Goal: Task Accomplishment & Management: Complete application form

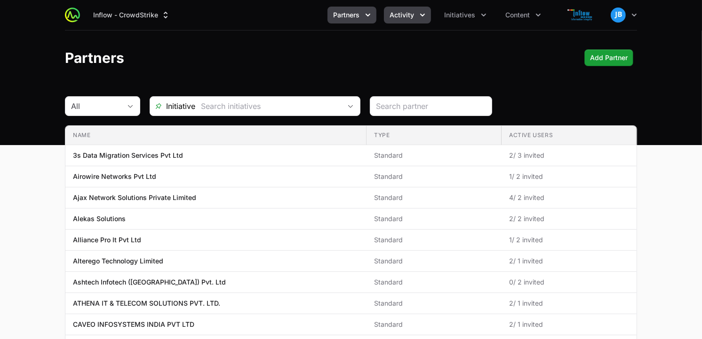
click at [421, 16] on icon "Activity menu" at bounding box center [422, 14] width 9 height 9
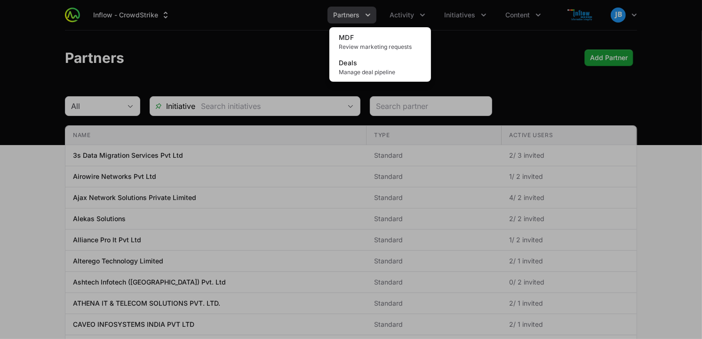
click at [483, 22] on div "Activity menu" at bounding box center [351, 169] width 702 height 339
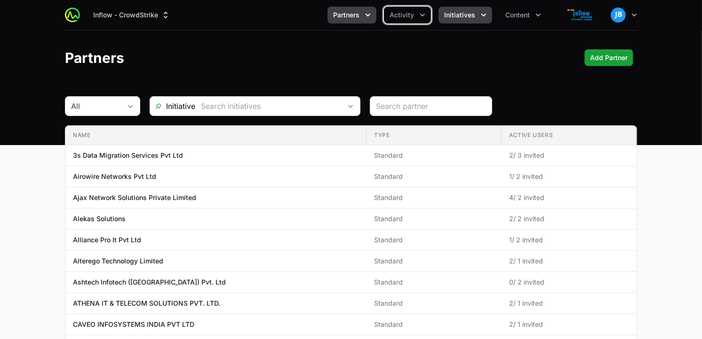
click at [483, 20] on button "Initiatives" at bounding box center [465, 15] width 54 height 17
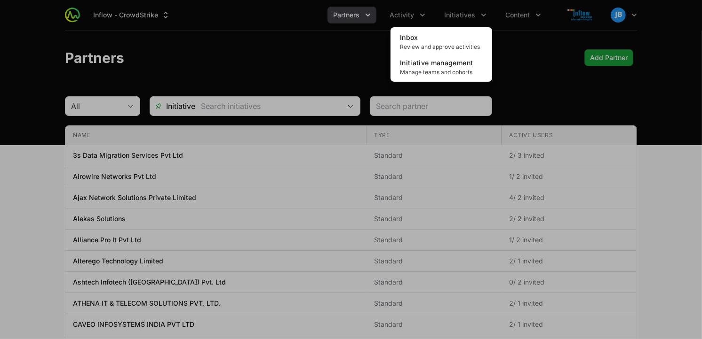
click at [363, 20] on div "Initiatives menu" at bounding box center [351, 169] width 702 height 339
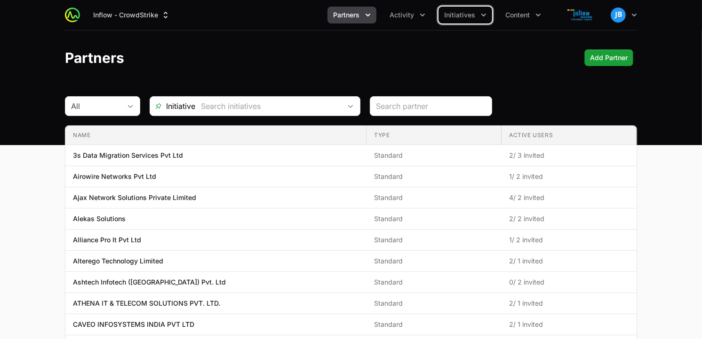
click at [363, 12] on button "Partners" at bounding box center [351, 15] width 49 height 17
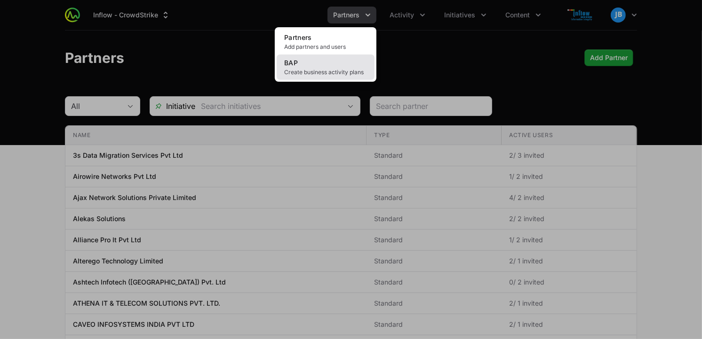
click at [326, 64] on link "BAP Create business activity plans" at bounding box center [325, 67] width 98 height 25
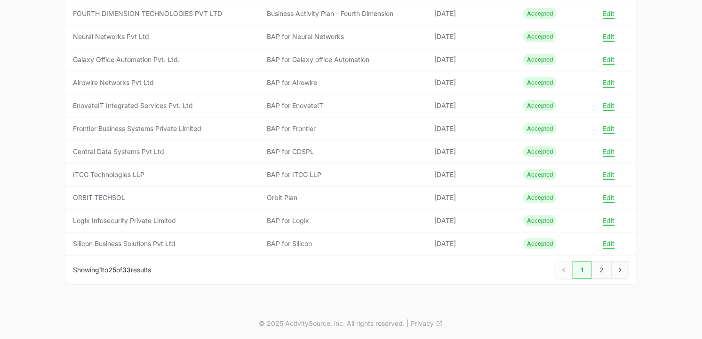
scroll to position [480, 0]
click at [604, 270] on link "2" at bounding box center [601, 270] width 20 height 18
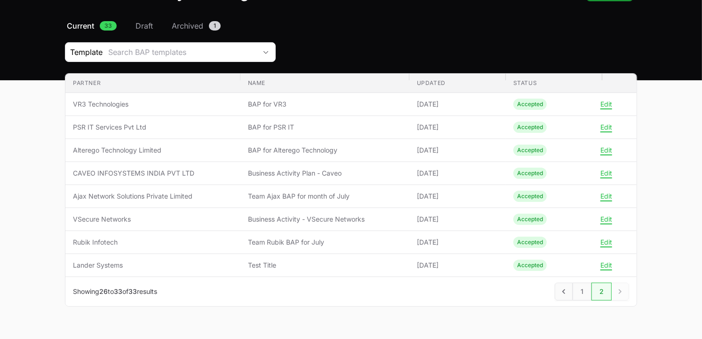
scroll to position [87, 0]
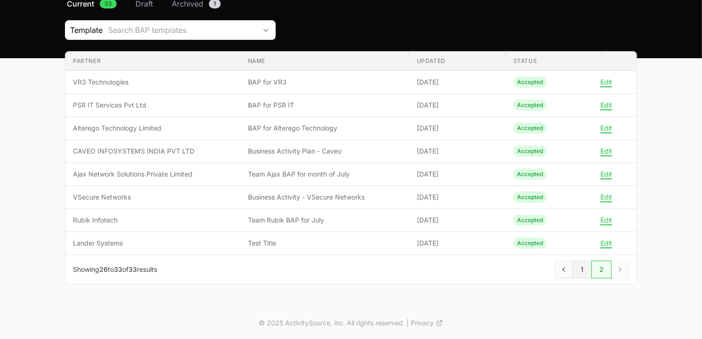
click at [581, 271] on link "1" at bounding box center [581, 270] width 19 height 18
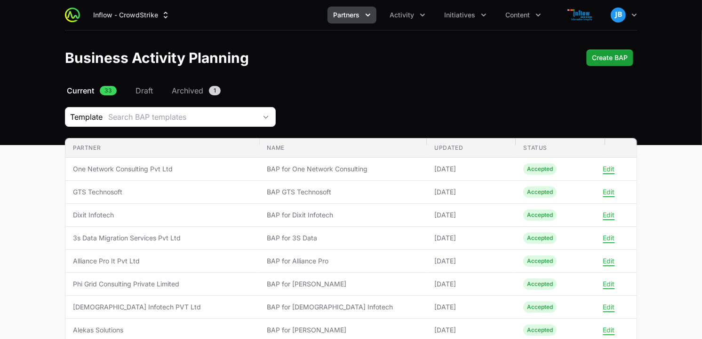
scroll to position [480, 0]
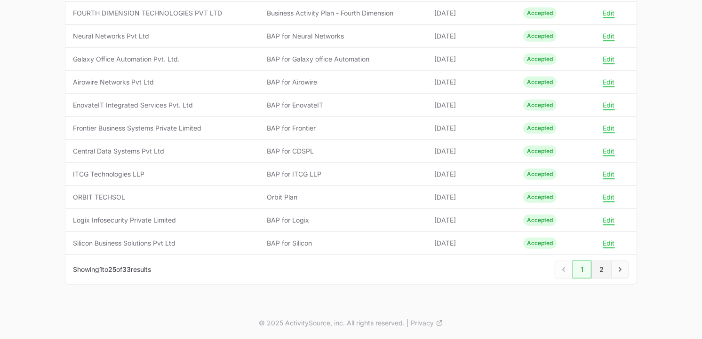
click at [604, 274] on link "2" at bounding box center [601, 270] width 20 height 18
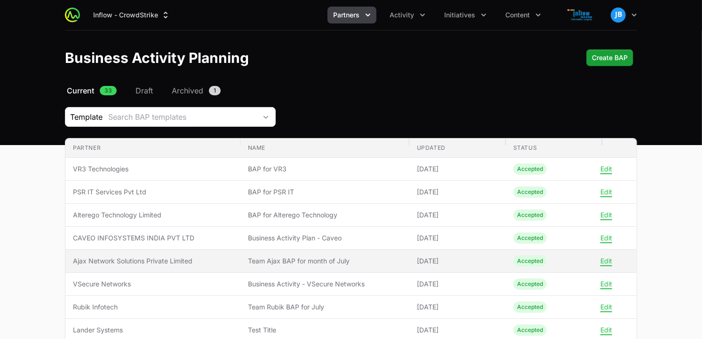
click at [349, 258] on span "Team Ajax BAP for month of July" at bounding box center [325, 261] width 154 height 9
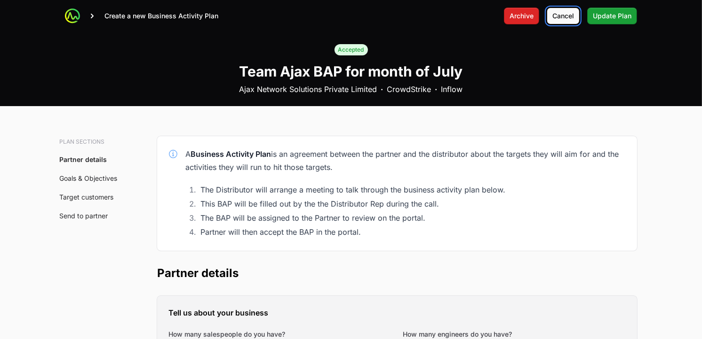
click at [556, 17] on span "Cancel" at bounding box center [563, 15] width 22 height 11
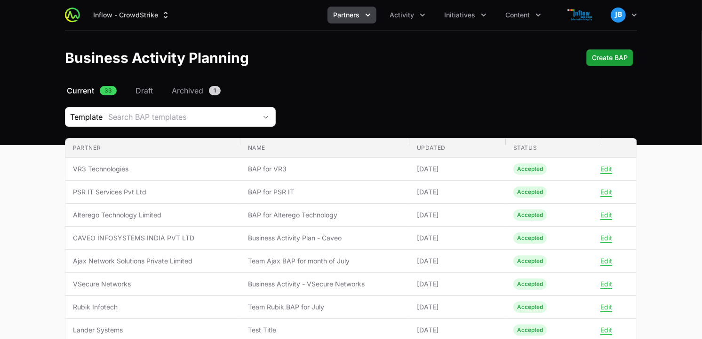
scroll to position [87, 0]
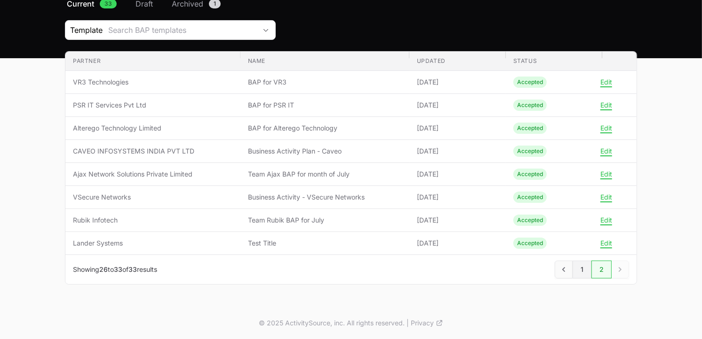
click at [585, 274] on link "1" at bounding box center [581, 270] width 19 height 18
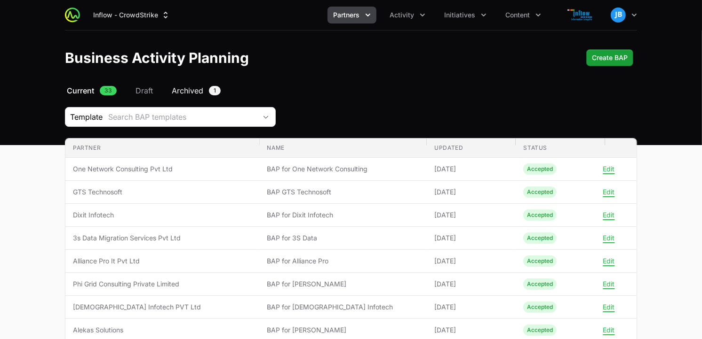
click at [193, 92] on span "Archived" at bounding box center [188, 90] width 32 height 11
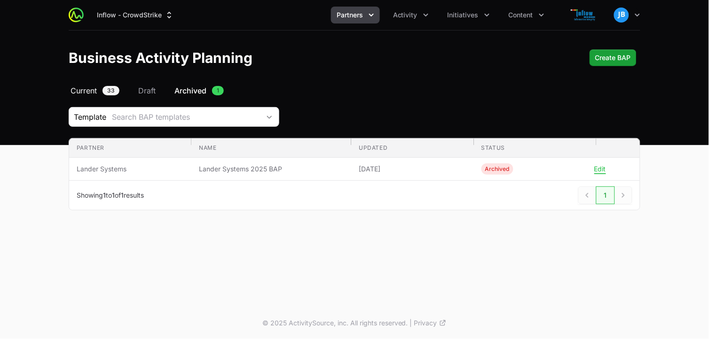
click at [112, 87] on span "33" at bounding box center [111, 90] width 17 height 9
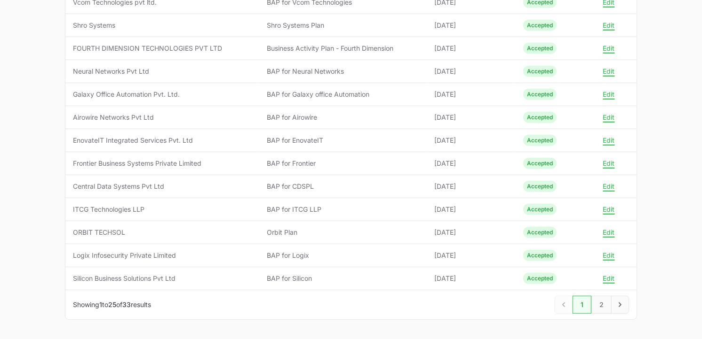
scroll to position [480, 0]
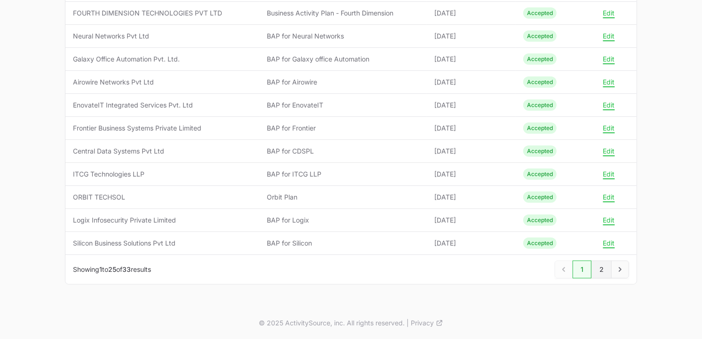
click at [608, 271] on link "2" at bounding box center [601, 270] width 20 height 18
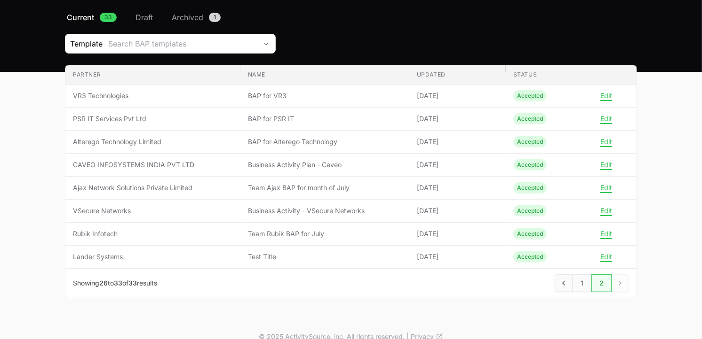
scroll to position [71, 0]
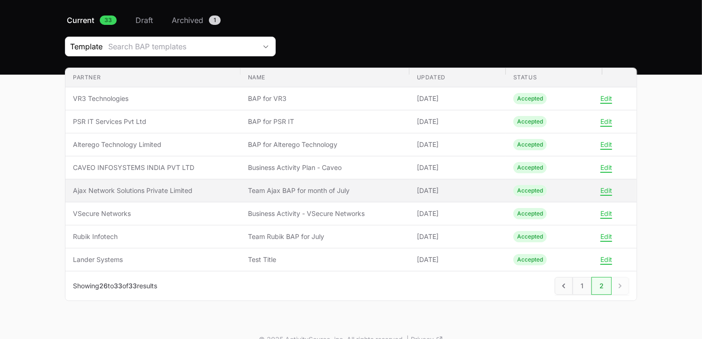
click at [131, 187] on span "Ajax Network Solutions Private Limited" at bounding box center [153, 190] width 160 height 9
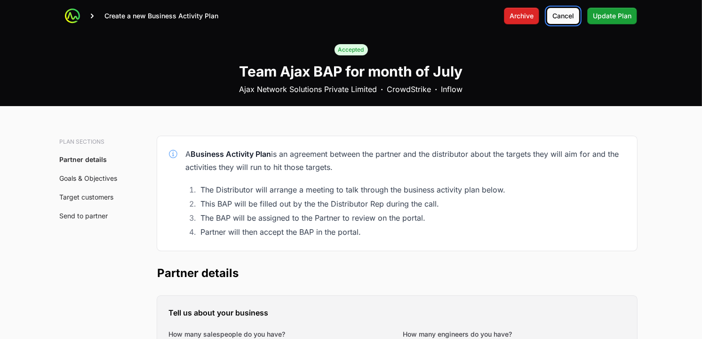
click at [570, 16] on span "Cancel" at bounding box center [563, 15] width 22 height 11
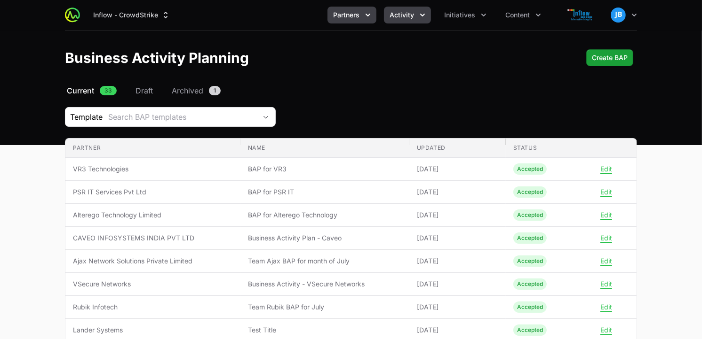
click at [411, 11] on span "Activity" at bounding box center [401, 14] width 24 height 9
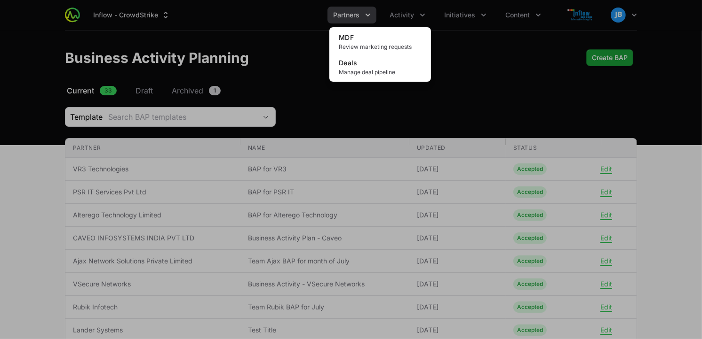
click at [473, 16] on div "Activity menu" at bounding box center [351, 169] width 702 height 339
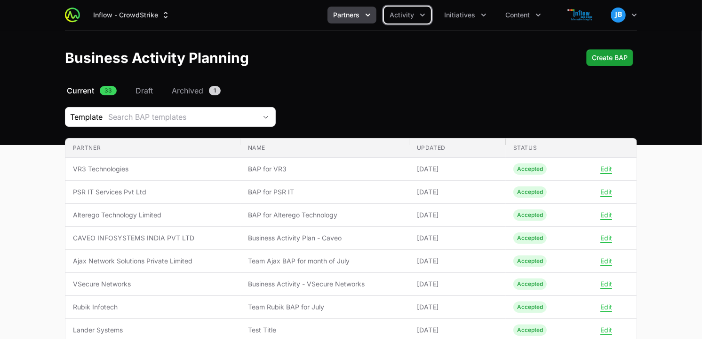
click at [473, 16] on span "Initiatives" at bounding box center [459, 14] width 31 height 9
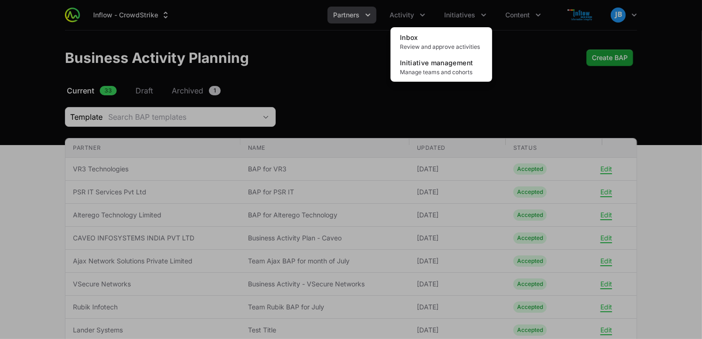
click at [402, 12] on div "Initiatives menu" at bounding box center [351, 169] width 702 height 339
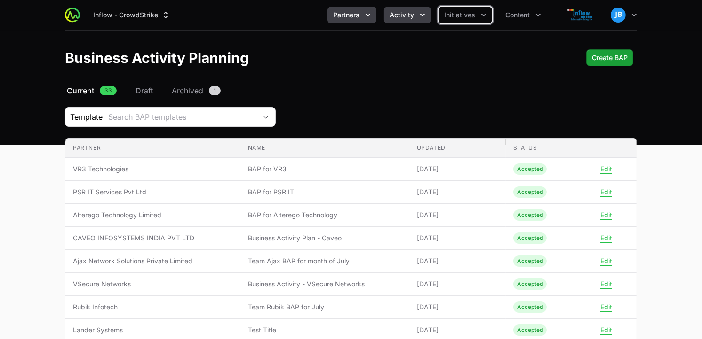
click at [403, 12] on span "Activity" at bounding box center [401, 14] width 24 height 9
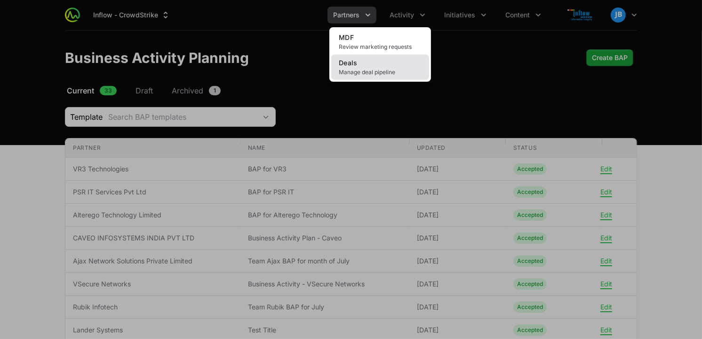
click at [377, 71] on span "Manage deal pipeline" at bounding box center [380, 73] width 83 height 8
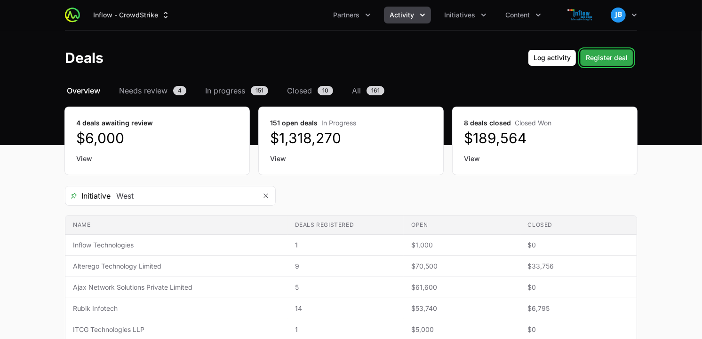
click at [600, 49] on button "Register deal" at bounding box center [606, 57] width 53 height 17
click at [600, 55] on span "Register deal" at bounding box center [606, 57] width 42 height 11
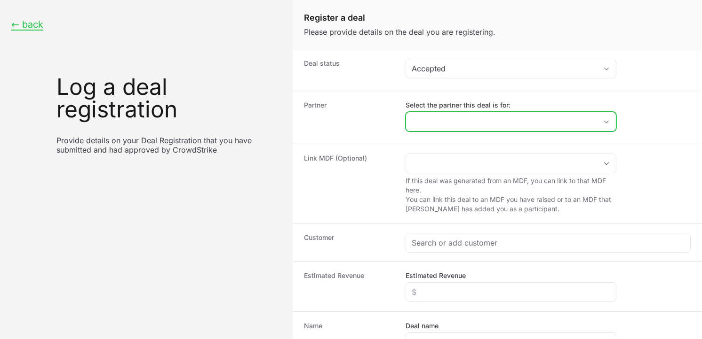
click at [435, 121] on input "Select the partner this deal is for:" at bounding box center [501, 121] width 191 height 19
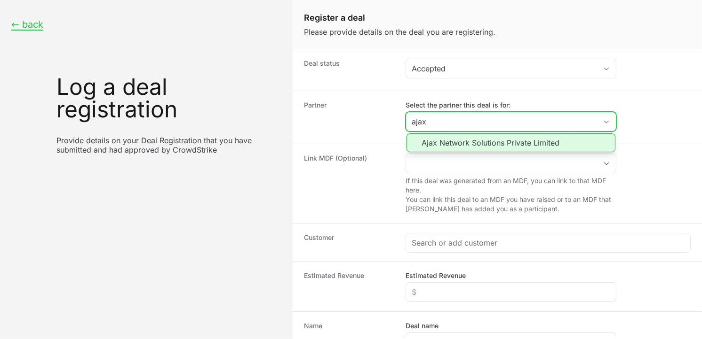
click at [450, 142] on li "Ajax Network Solutions Private Limited" at bounding box center [510, 143] width 209 height 19
type input "Ajax Network Solutions Private Limited"
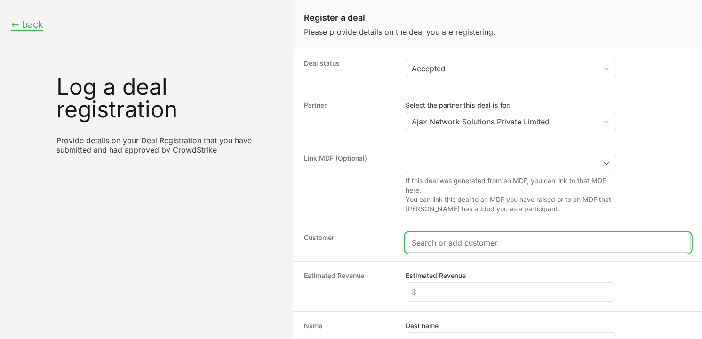
click at [427, 245] on input "Create activity form" at bounding box center [547, 242] width 273 height 11
paste input "[URL][DOMAIN_NAME]"
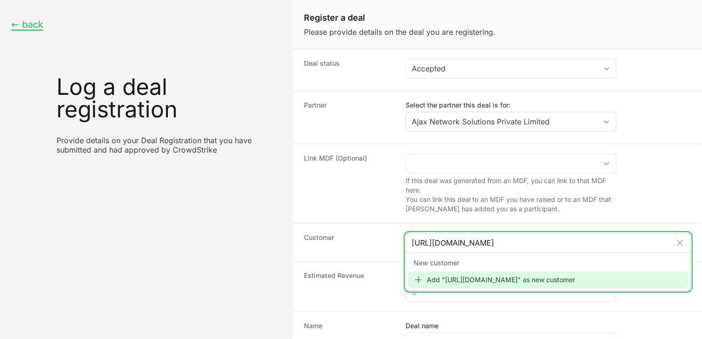
type input "[URL][DOMAIN_NAME]"
click at [448, 276] on div "Add "[URL][DOMAIN_NAME]" as new customer" at bounding box center [548, 280] width 280 height 17
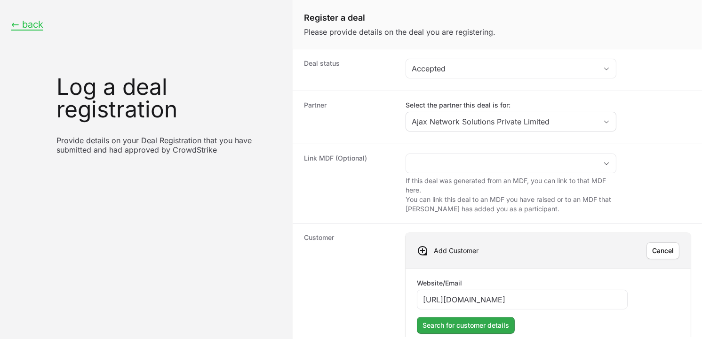
type input "[URL][DOMAIN_NAME]"
click at [445, 328] on span "Search for customer details" at bounding box center [465, 325] width 87 height 11
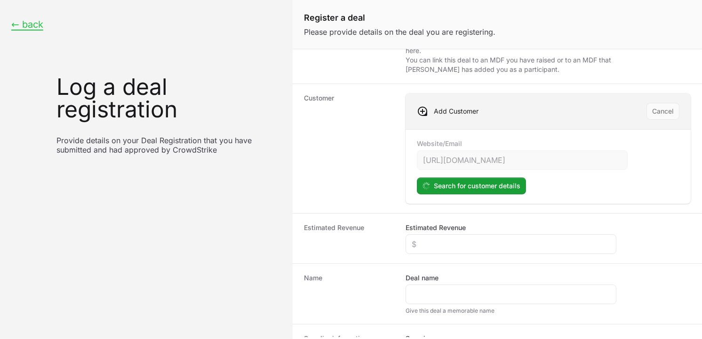
scroll to position [150, 0]
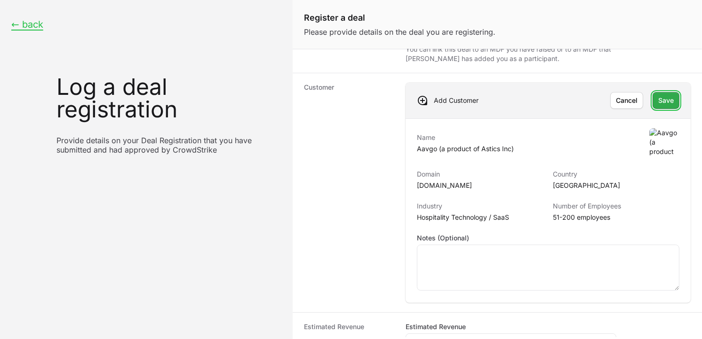
click at [663, 100] on span "Save" at bounding box center [666, 100] width 16 height 11
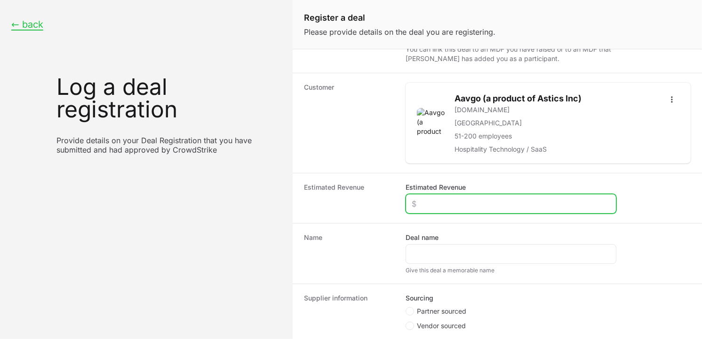
click at [468, 205] on input "Estimated Revenue" at bounding box center [510, 203] width 198 height 11
click at [435, 208] on input "Estimated Revenue" at bounding box center [510, 203] width 198 height 11
type input "$4,500"
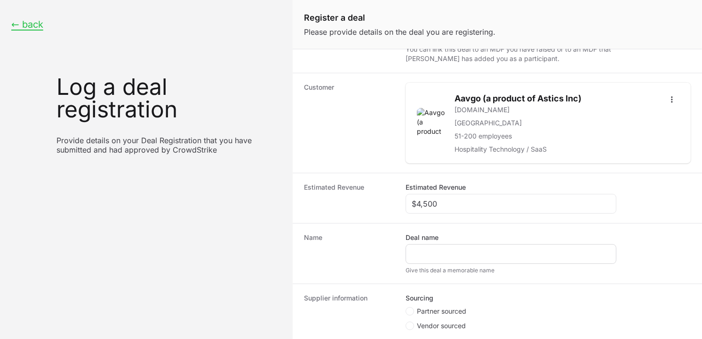
click at [450, 247] on div "Create activity form" at bounding box center [510, 255] width 211 height 20
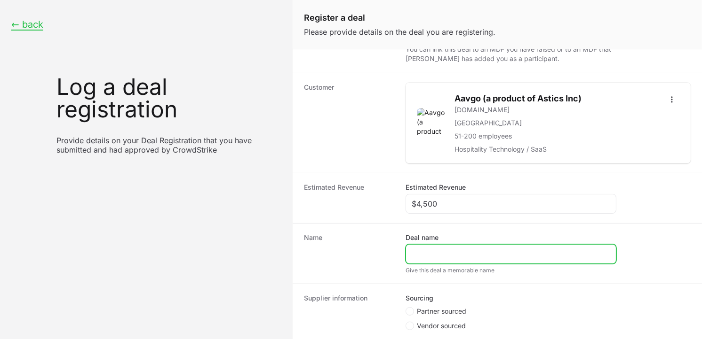
click at [449, 256] on input "Deal name" at bounding box center [510, 254] width 198 height 11
paste input "[URL][DOMAIN_NAME]"
drag, startPoint x: 536, startPoint y: 255, endPoint x: 331, endPoint y: 247, distance: 205.6
click at [331, 247] on div "Name Deal name [URL][DOMAIN_NAME] Give this deal a memorable name" at bounding box center [496, 253] width 409 height 61
type input "Aavago"
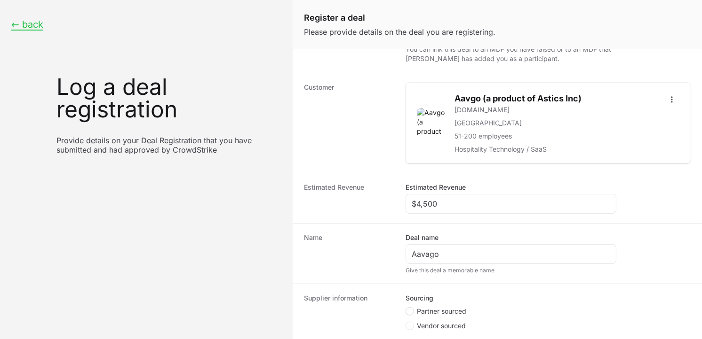
click at [411, 310] on icon "Create activity form" at bounding box center [410, 312] width 4 height 8
radio input "true"
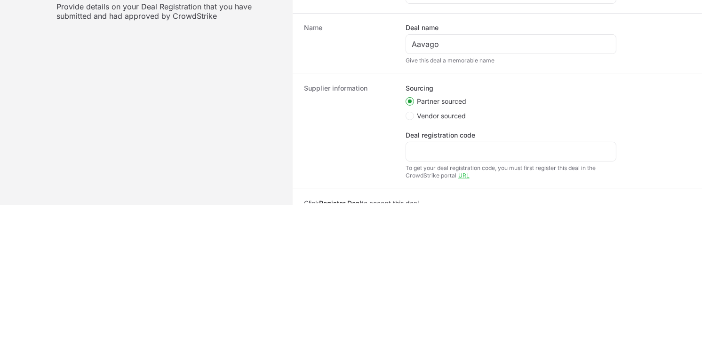
scroll to position [236, 0]
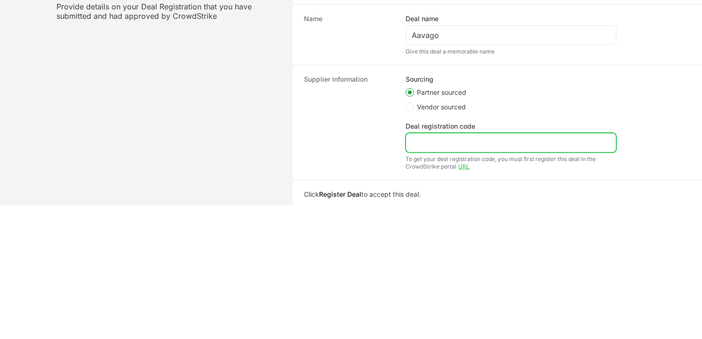
click at [458, 139] on input "Deal registration code" at bounding box center [510, 142] width 198 height 11
paste input "DR-104a2b06"
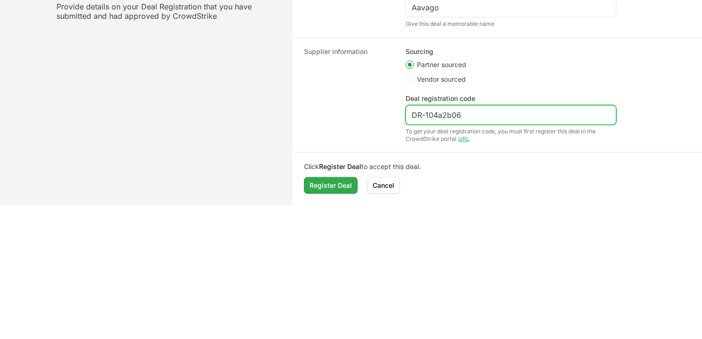
type input "DR-104a2b06"
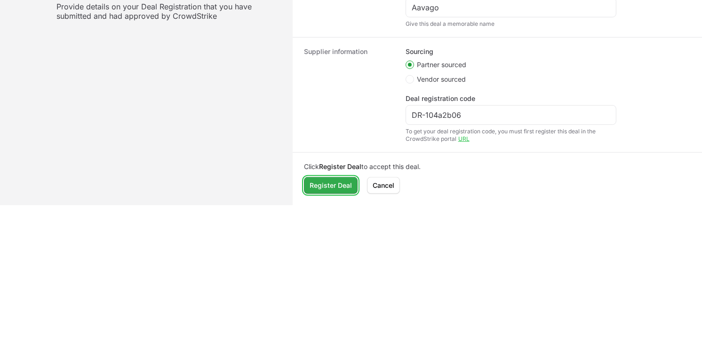
click at [341, 178] on button "Register Deal" at bounding box center [331, 185] width 54 height 17
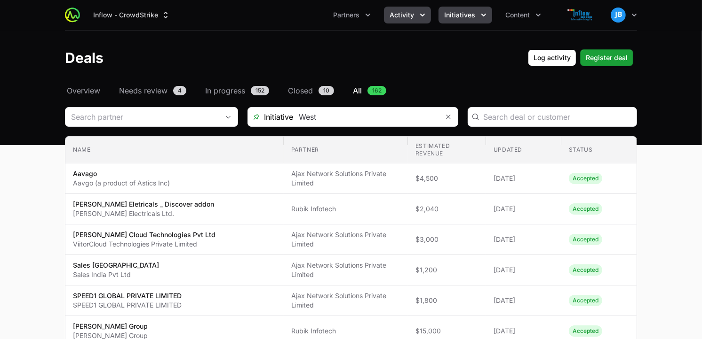
click at [482, 15] on icon "Initiatives menu" at bounding box center [483, 15] width 5 height 3
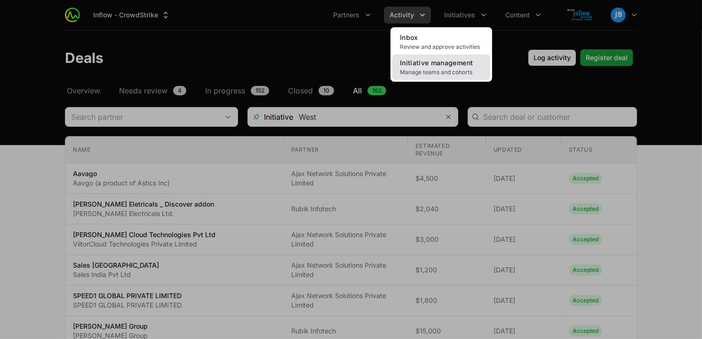
click at [435, 62] on span "Initiative management" at bounding box center [436, 63] width 73 height 8
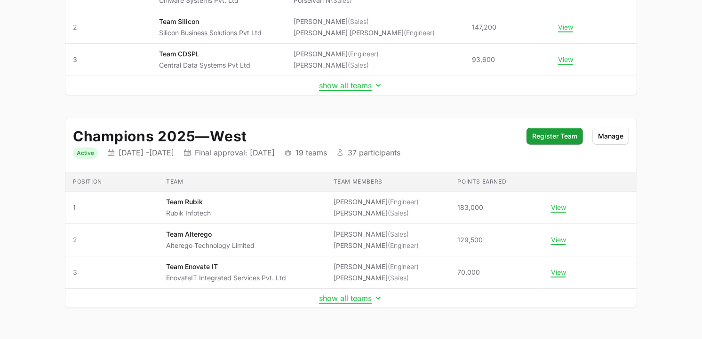
scroll to position [227, 0]
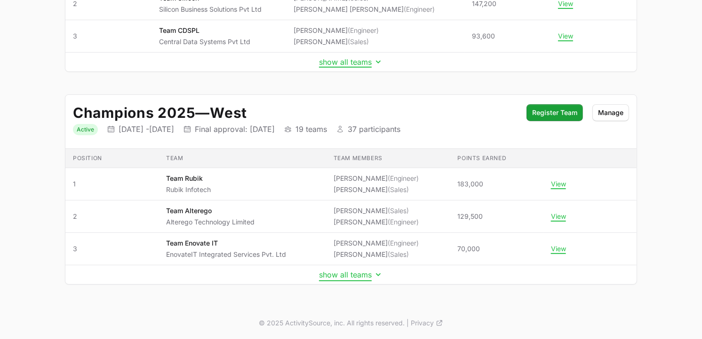
click at [347, 279] on button "show all teams" at bounding box center [351, 274] width 64 height 9
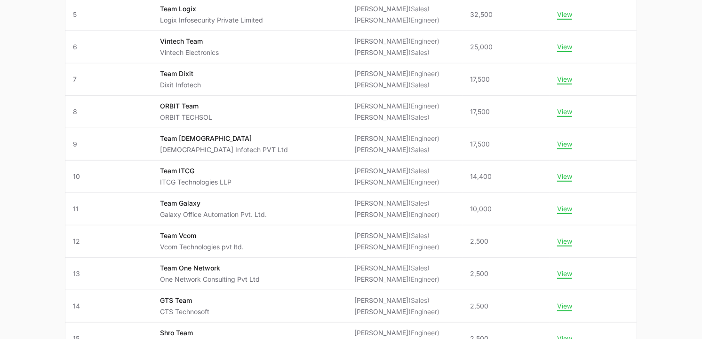
scroll to position [527, 0]
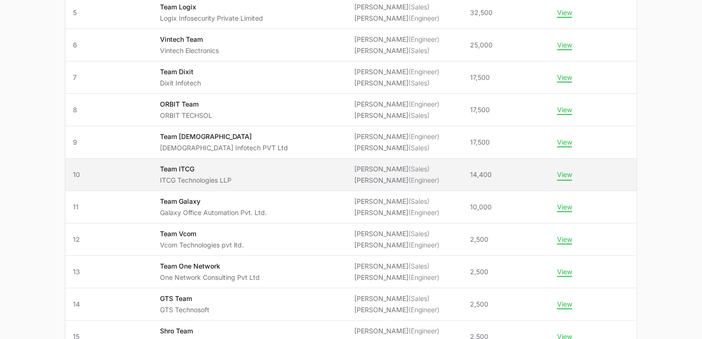
click at [564, 178] on button "View" at bounding box center [564, 175] width 15 height 8
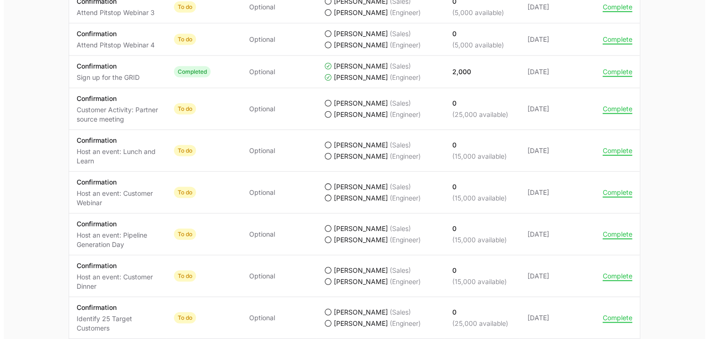
scroll to position [800, 0]
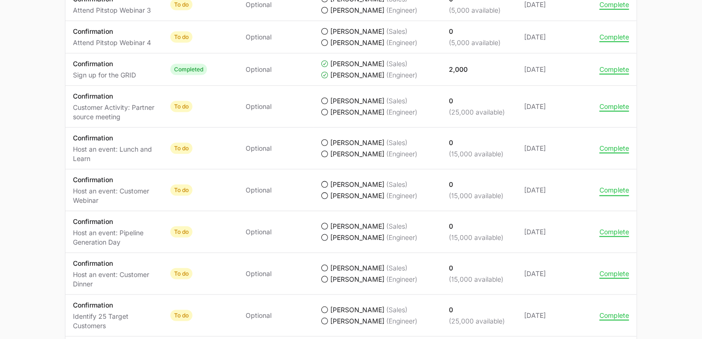
click at [612, 191] on button "Complete" at bounding box center [614, 190] width 30 height 8
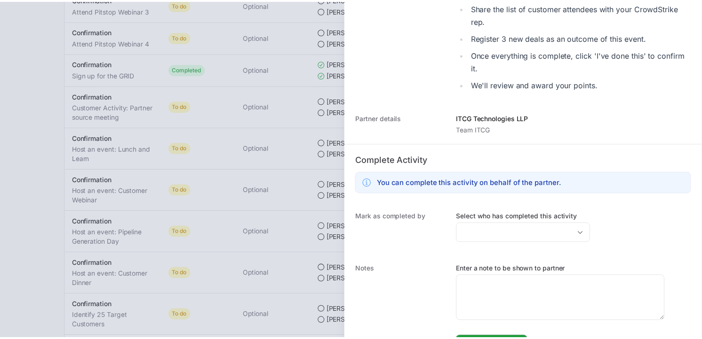
scroll to position [285, 0]
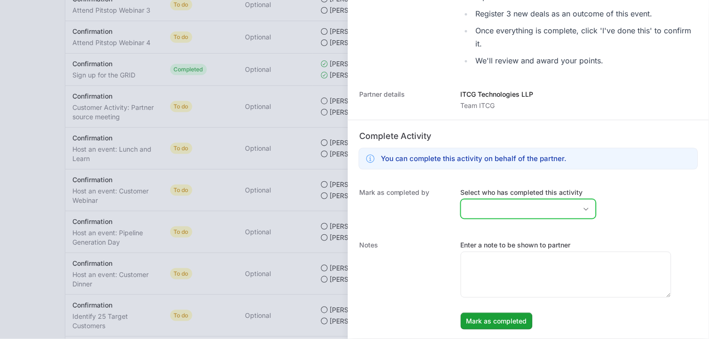
click at [579, 213] on div "Open" at bounding box center [586, 209] width 19 height 19
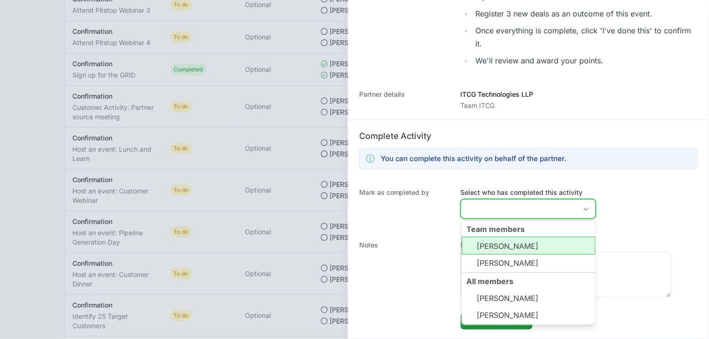
click at [523, 250] on li "[PERSON_NAME]" at bounding box center [529, 246] width 134 height 18
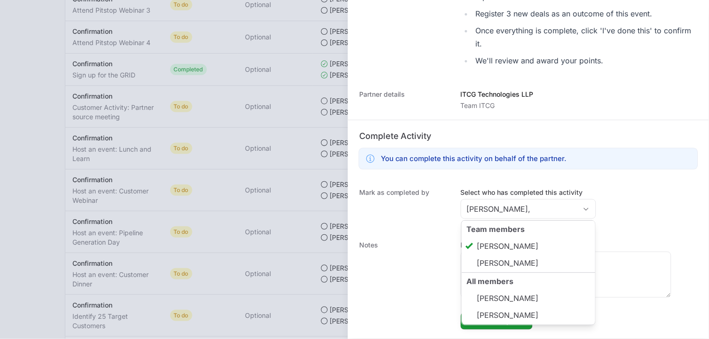
type input "[PERSON_NAME]"
click at [403, 234] on div "Notes Enter a note to be shown to partner [PERSON_NAME] as completed" at bounding box center [528, 285] width 361 height 108
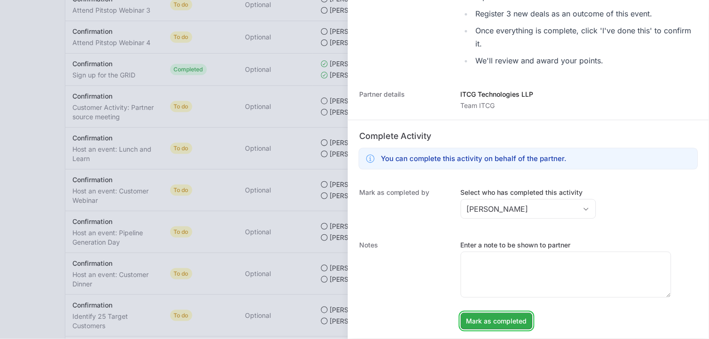
click at [510, 324] on span "Mark as completed" at bounding box center [496, 321] width 61 height 11
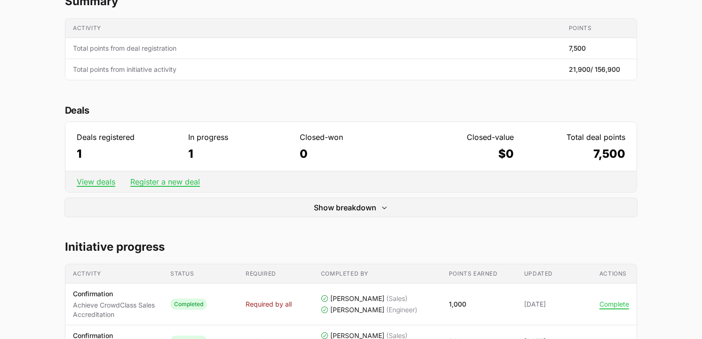
scroll to position [0, 0]
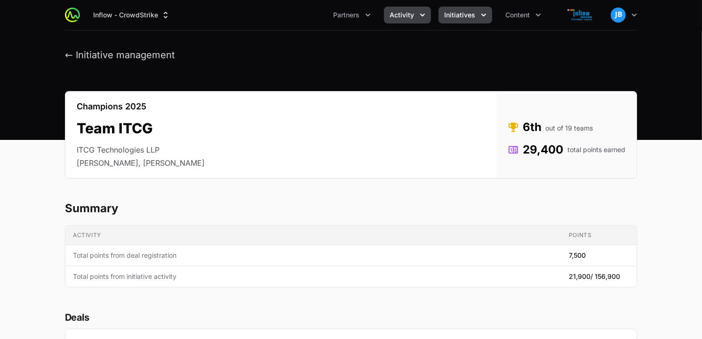
click at [407, 9] on button "Activity" at bounding box center [407, 15] width 47 height 17
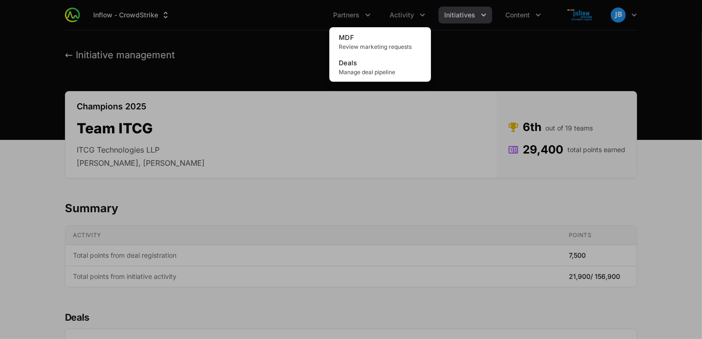
click at [363, 15] on div "Activity menu" at bounding box center [351, 169] width 702 height 339
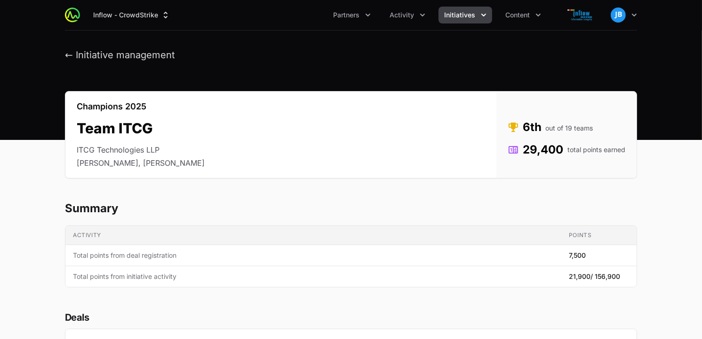
click at [370, 6] on div "Inflow - CrowdStrike Partners Activity Initiatives Content Open user menu Open …" at bounding box center [351, 15] width 572 height 30
click at [370, 10] on icon "Partners menu" at bounding box center [367, 14] width 9 height 9
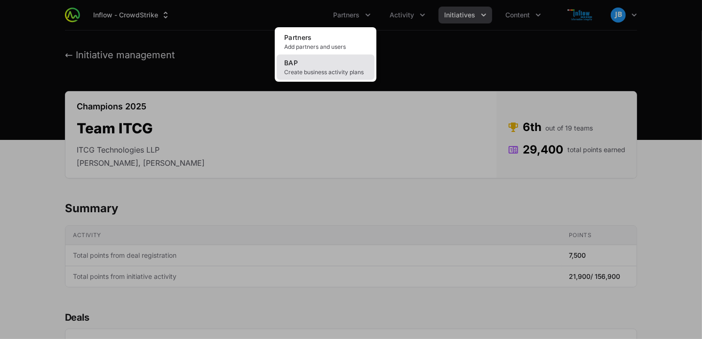
click at [340, 61] on link "BAP Create business activity plans" at bounding box center [325, 67] width 98 height 25
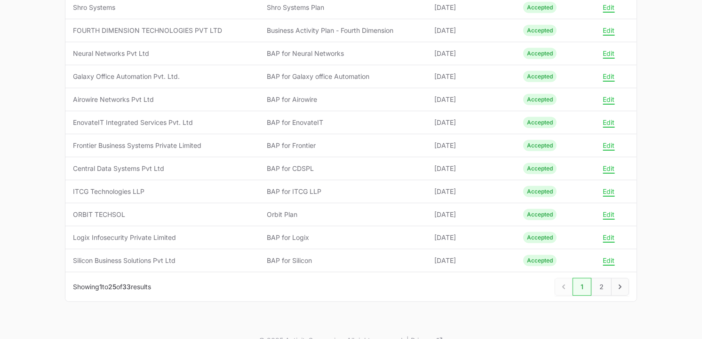
scroll to position [462, 0]
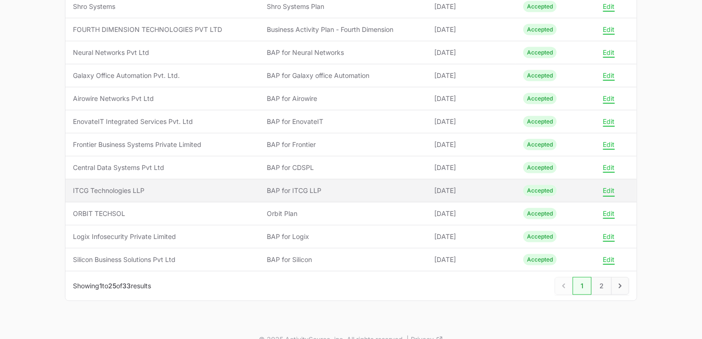
click at [611, 193] on button "Edit" at bounding box center [609, 191] width 12 height 8
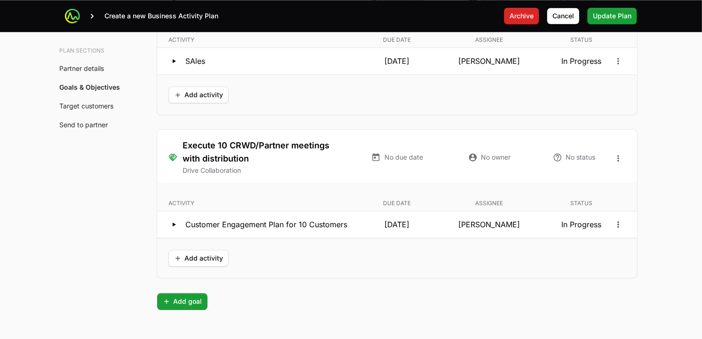
scroll to position [2017, 0]
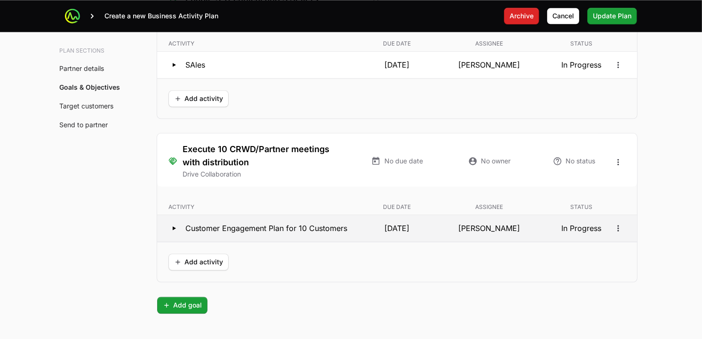
click at [171, 229] on icon at bounding box center [173, 228] width 11 height 11
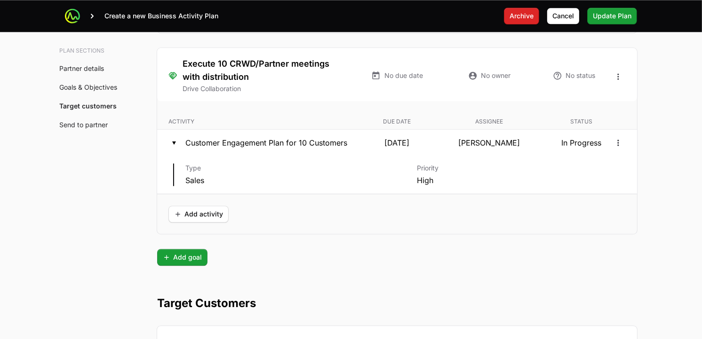
scroll to position [2121, 0]
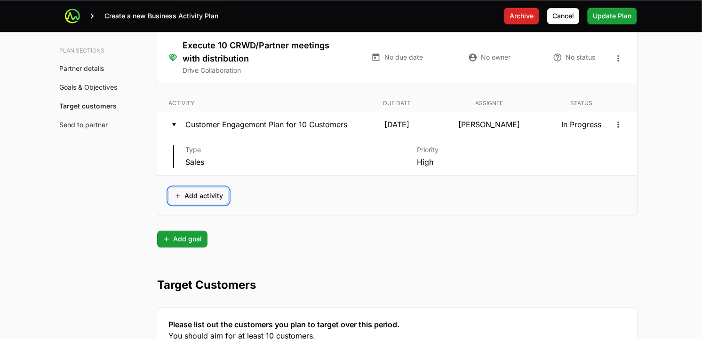
click at [208, 197] on span "Add activity" at bounding box center [198, 195] width 49 height 11
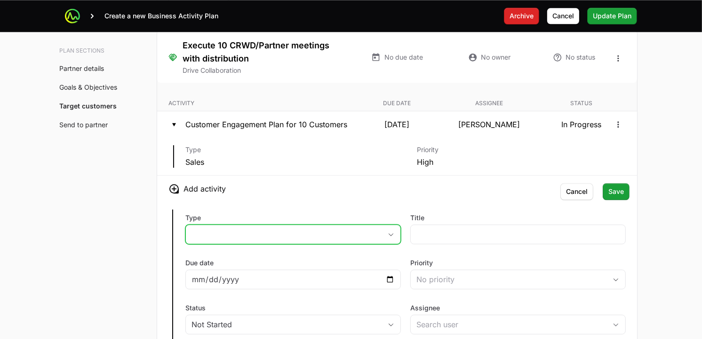
click at [395, 238] on button "placeholder" at bounding box center [293, 234] width 214 height 19
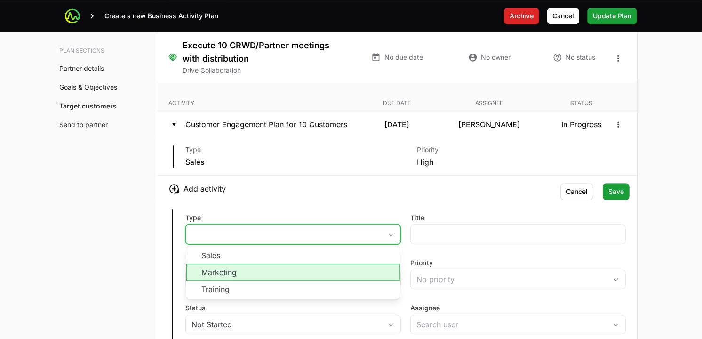
click at [316, 276] on li "Marketing" at bounding box center [292, 272] width 213 height 17
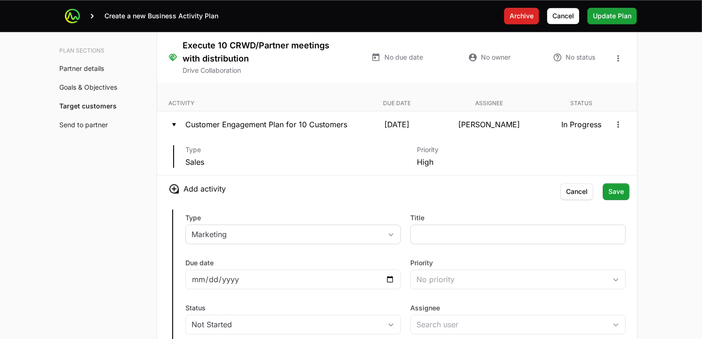
click at [452, 229] on div at bounding box center [517, 235] width 215 height 20
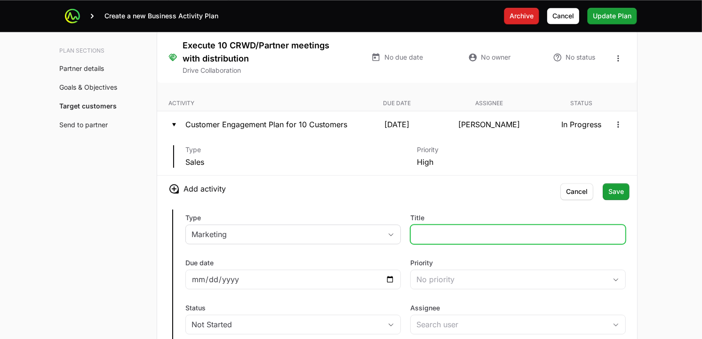
click at [449, 233] on input "Title" at bounding box center [517, 234] width 203 height 11
type input "End Customer Webinar for Aug"
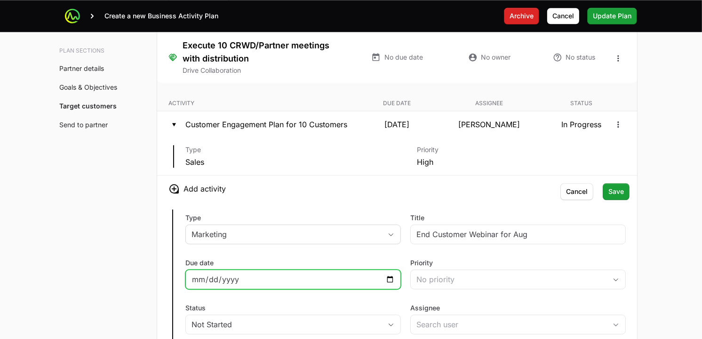
click at [391, 280] on input "Due date" at bounding box center [292, 279] width 203 height 11
type input "[DATE]"
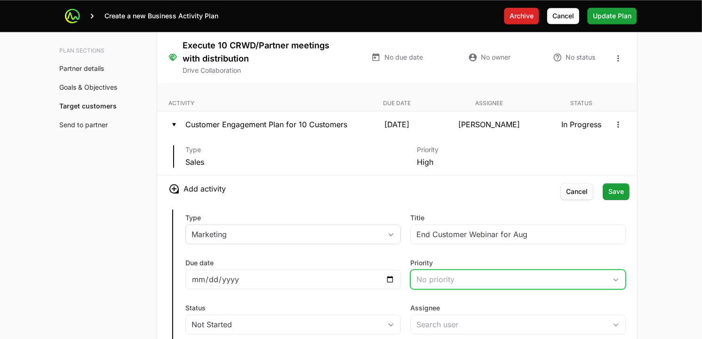
click at [485, 274] on button "No priority" at bounding box center [517, 279] width 214 height 19
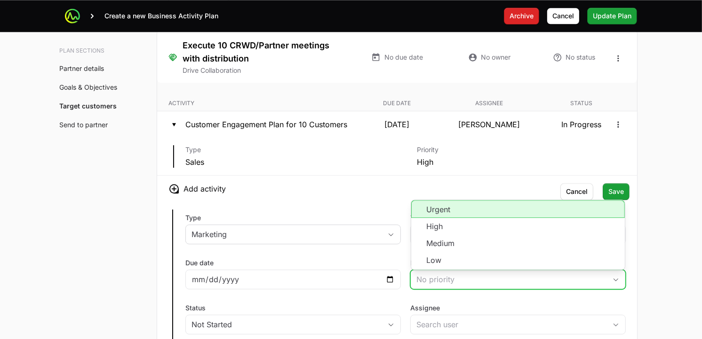
click at [484, 210] on li "Urgent" at bounding box center [517, 209] width 213 height 18
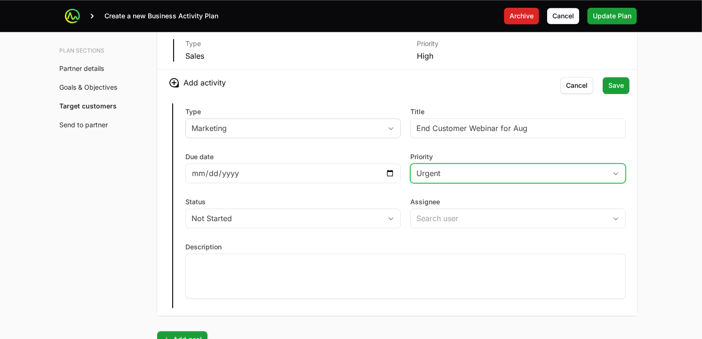
scroll to position [2237, 0]
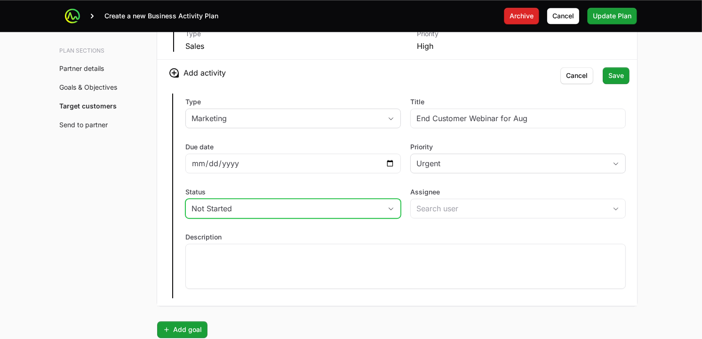
click at [396, 210] on span "button" at bounding box center [390, 208] width 19 height 3
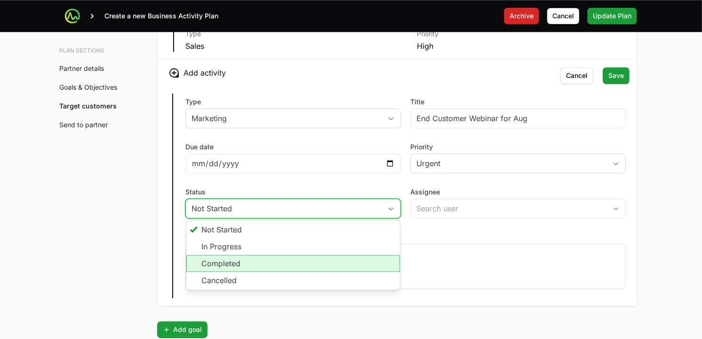
click at [266, 267] on li "Completed" at bounding box center [292, 263] width 213 height 17
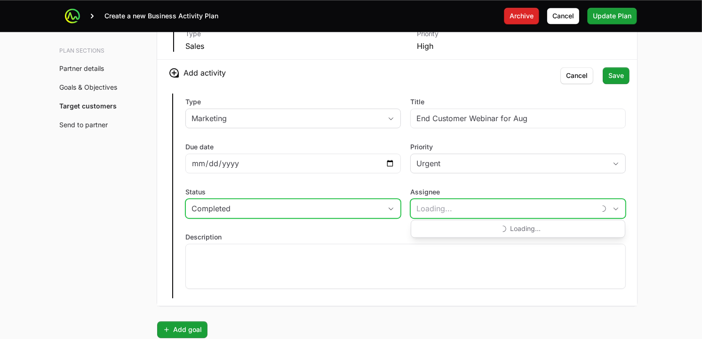
click at [468, 213] on input "Assignee" at bounding box center [502, 208] width 184 height 19
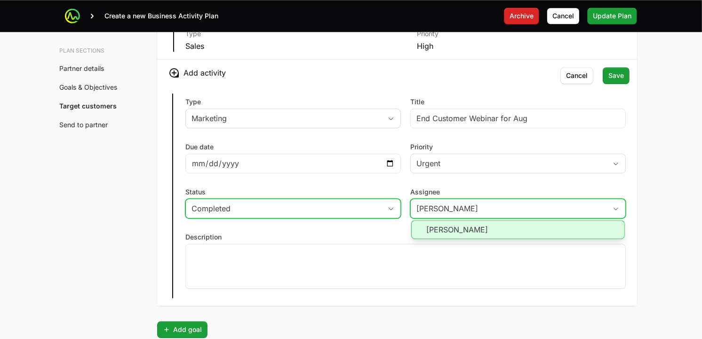
click at [465, 232] on li "[PERSON_NAME]" at bounding box center [517, 230] width 213 height 19
type input "[PERSON_NAME]"
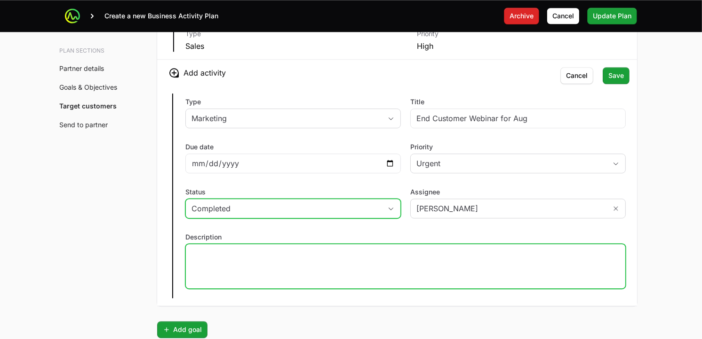
click at [356, 269] on div at bounding box center [405, 266] width 440 height 45
click at [618, 83] on button "Save" at bounding box center [615, 75] width 27 height 17
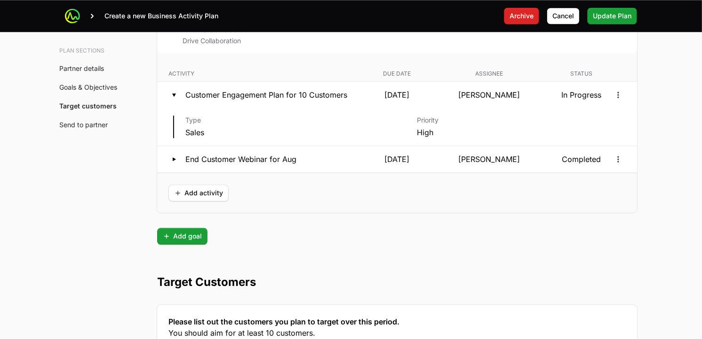
scroll to position [2155, 0]
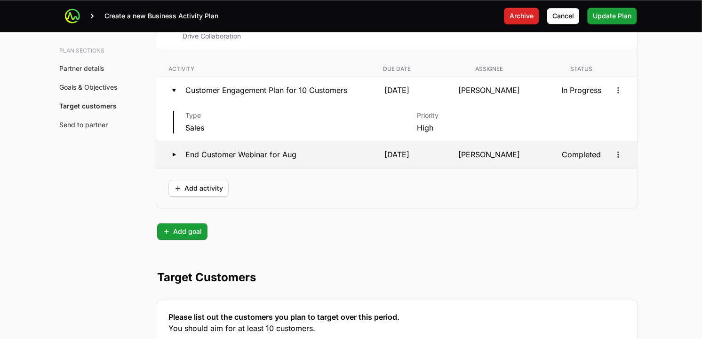
click at [175, 159] on icon at bounding box center [173, 154] width 11 height 11
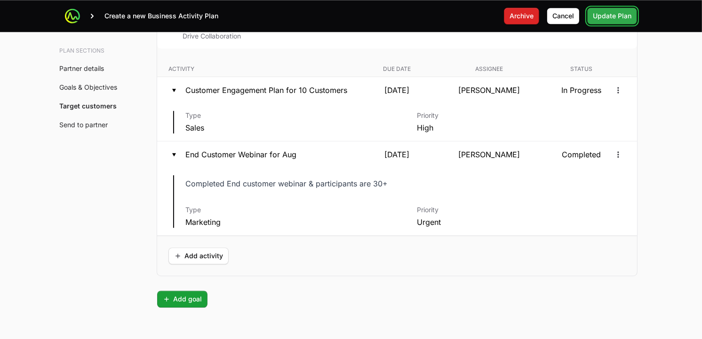
click at [618, 16] on span "Update Plan" at bounding box center [611, 15] width 39 height 11
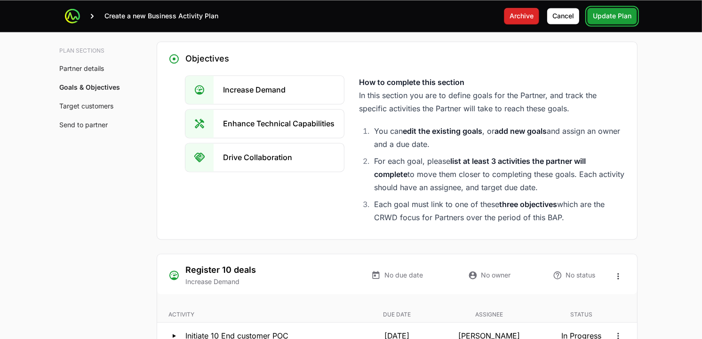
scroll to position [1511, 0]
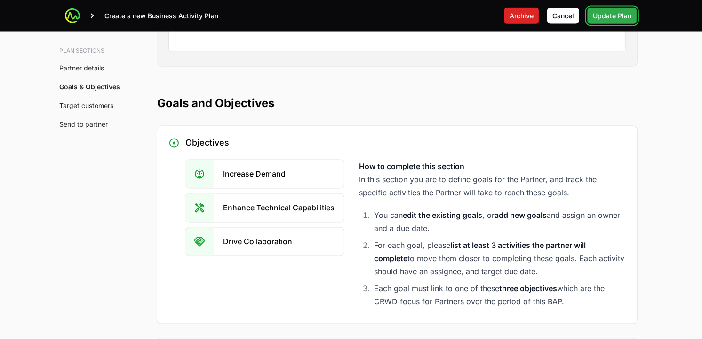
click at [622, 13] on span "Update Plan" at bounding box center [611, 15] width 39 height 11
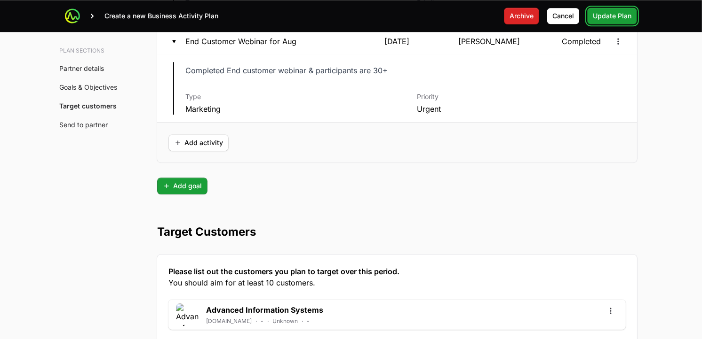
scroll to position [2480, 0]
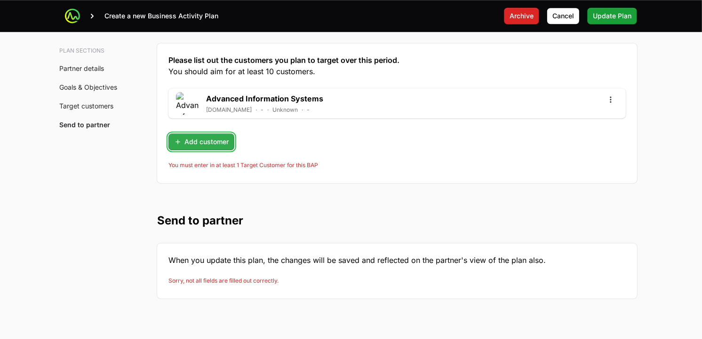
click at [217, 140] on span "Add customer" at bounding box center [201, 141] width 55 height 11
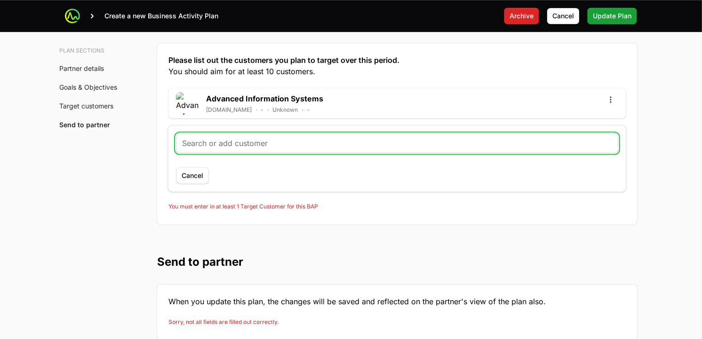
paste input "[URL][DOMAIN_NAME]"
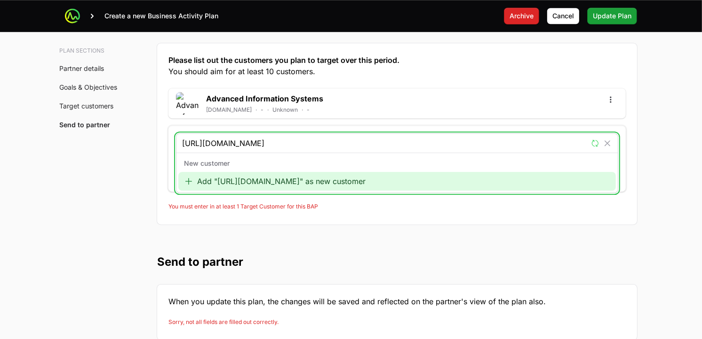
type input "[URL][DOMAIN_NAME]"
click at [274, 189] on div "Add "[URL][DOMAIN_NAME]" as new customer" at bounding box center [396, 181] width 437 height 19
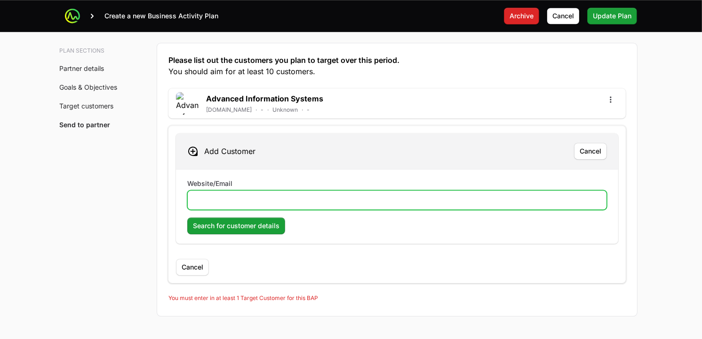
click at [262, 204] on input "Website/Email" at bounding box center [396, 200] width 407 height 11
paste input "[URL][DOMAIN_NAME]"
type input "[URL][DOMAIN_NAME]"
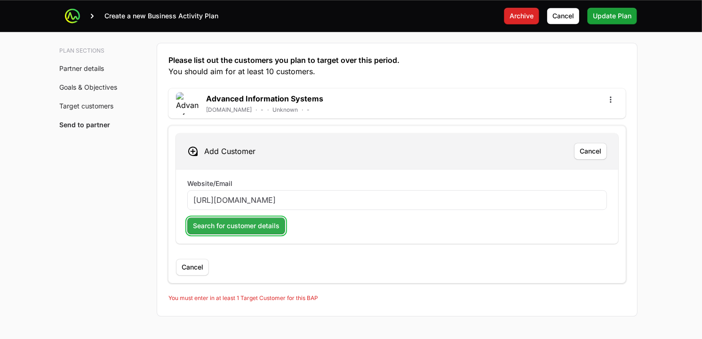
click at [241, 226] on span "Search for customer details" at bounding box center [236, 226] width 87 height 11
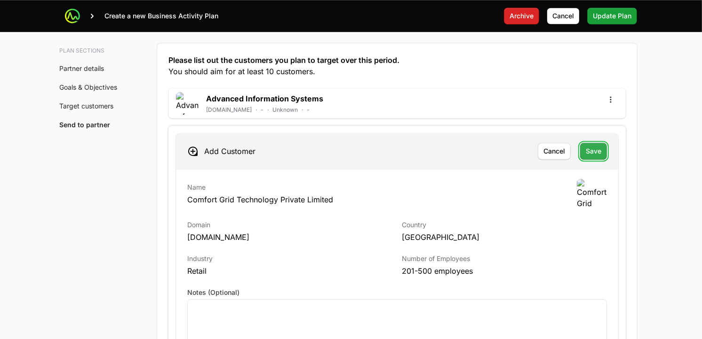
click at [599, 157] on span "Save" at bounding box center [593, 151] width 16 height 11
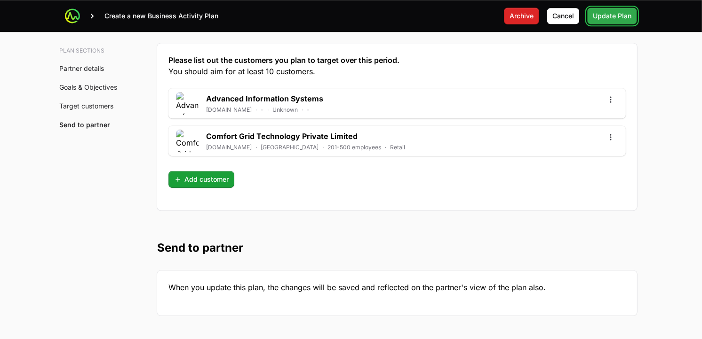
click at [615, 19] on span "Update Plan" at bounding box center [611, 15] width 39 height 11
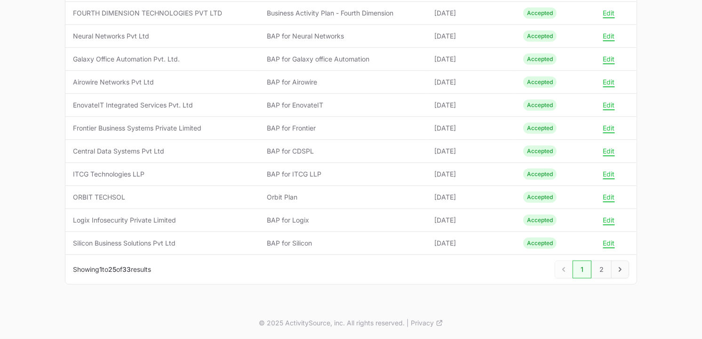
scroll to position [478, 0]
click at [624, 279] on link "Next" at bounding box center [620, 270] width 18 height 18
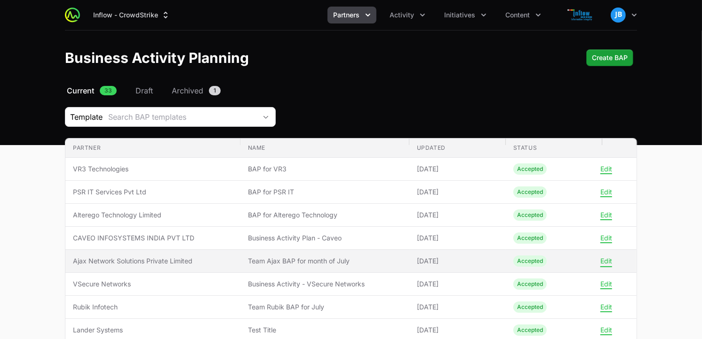
click at [601, 265] on button "Edit" at bounding box center [606, 261] width 12 height 8
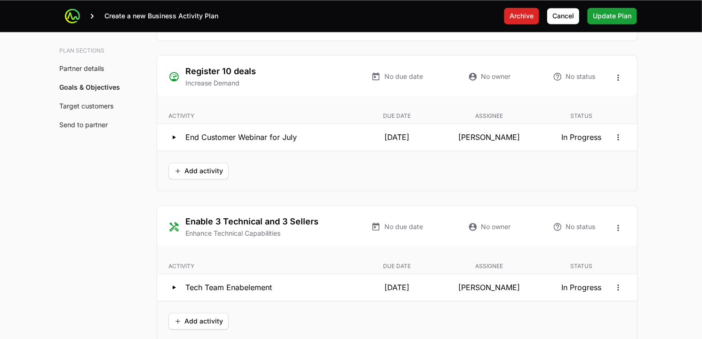
scroll to position [1799, 0]
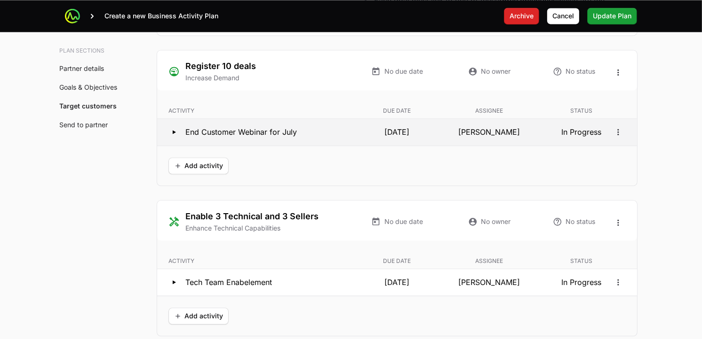
click at [171, 132] on icon at bounding box center [173, 131] width 11 height 11
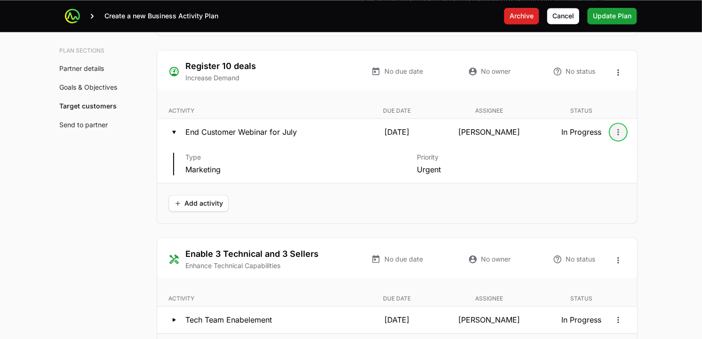
click at [617, 132] on icon "Open options" at bounding box center [617, 131] width 9 height 9
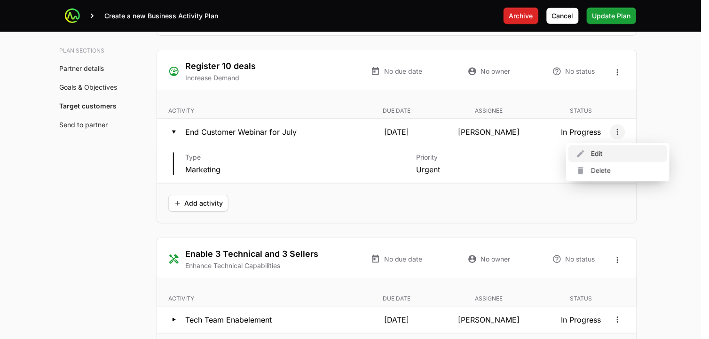
click at [603, 150] on div "Edit" at bounding box center [617, 153] width 99 height 17
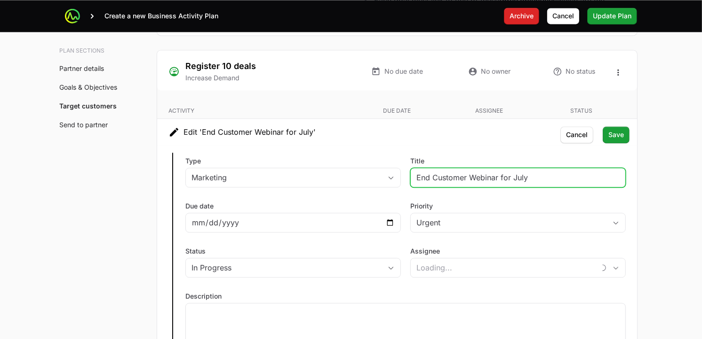
click at [552, 181] on input "End Customer Webinar for July" at bounding box center [517, 177] width 203 height 11
type input "End Customer Webinar for Ju"
type input "[PERSON_NAME]"
type input "End Customer Webinar for Sep"
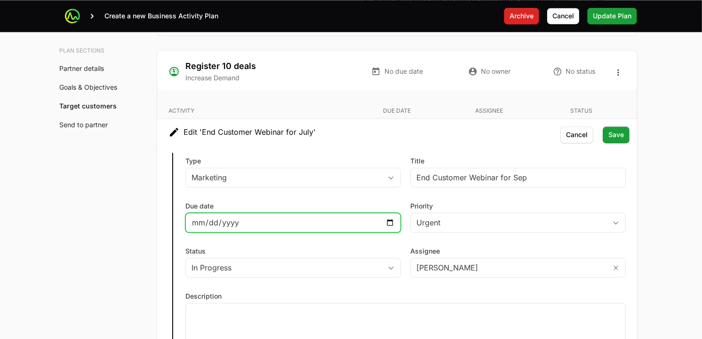
click at [391, 221] on input "[DATE]" at bounding box center [292, 222] width 203 height 11
type input "[DATE]"
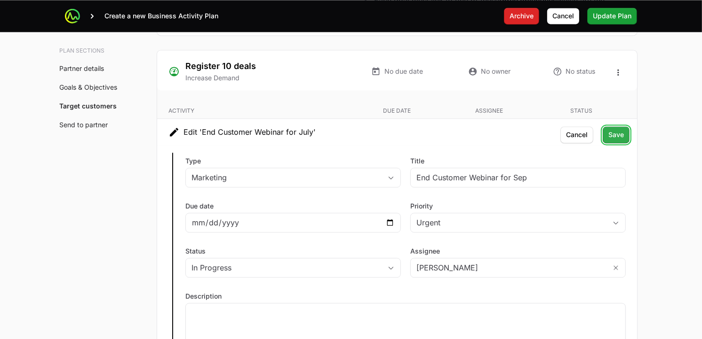
click at [623, 135] on button "Save" at bounding box center [615, 134] width 27 height 17
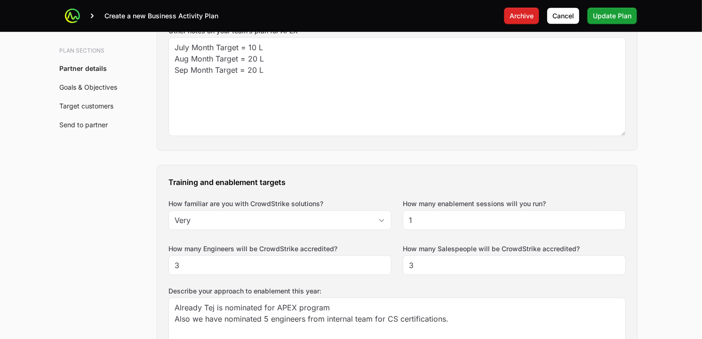
scroll to position [574, 0]
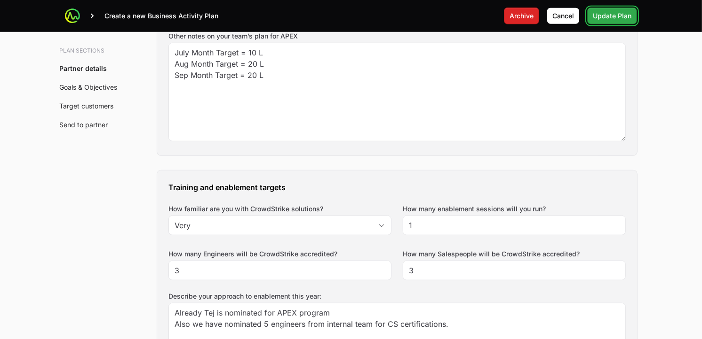
click at [626, 11] on span "Update Plan" at bounding box center [611, 15] width 39 height 11
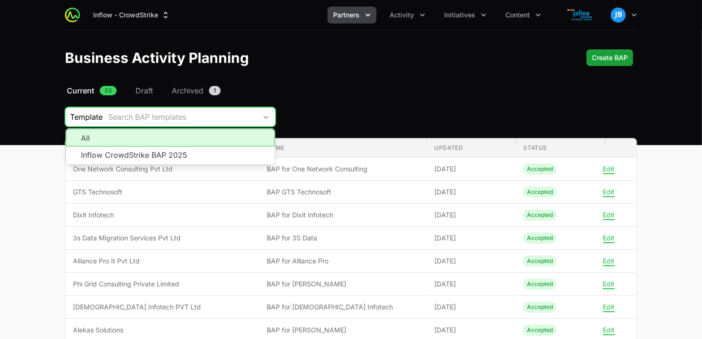
click at [229, 118] on div "Search BAP templates" at bounding box center [182, 116] width 148 height 11
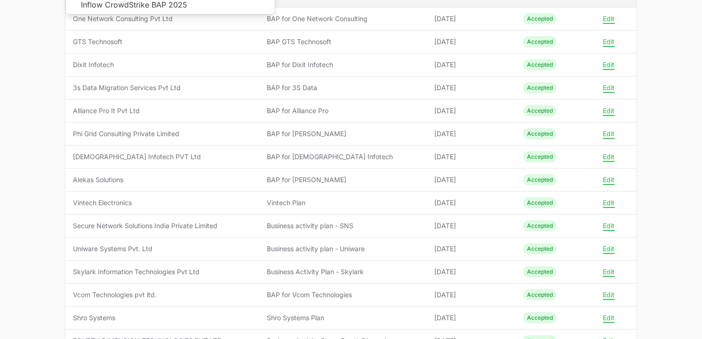
scroll to position [104, 0]
